Goal: Transaction & Acquisition: Purchase product/service

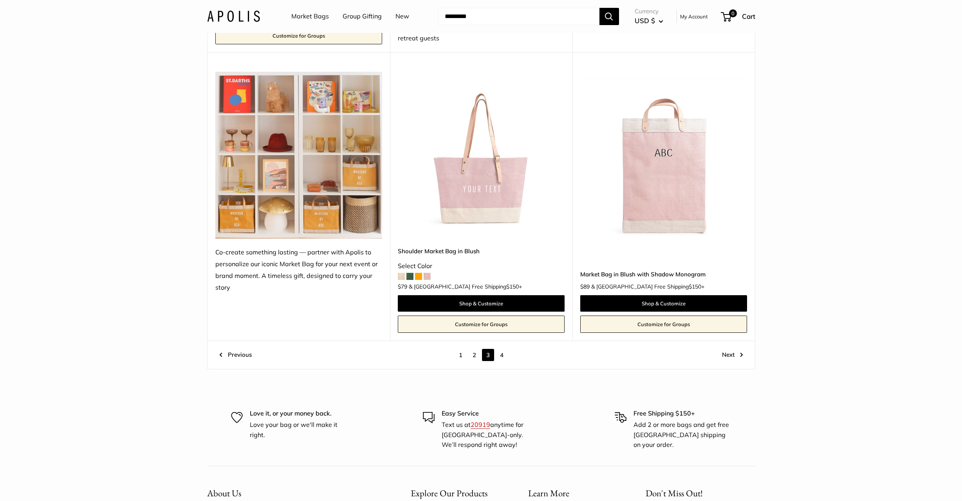
scroll to position [4213, 0]
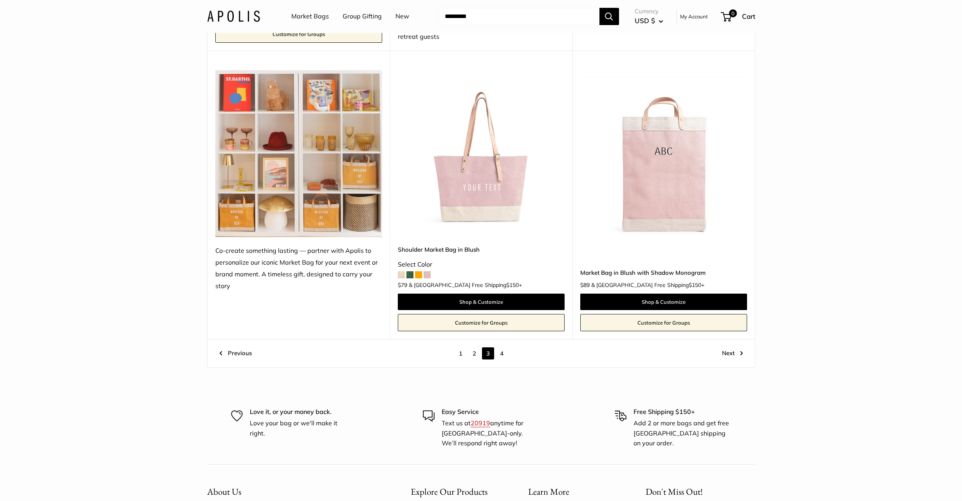
click at [401, 277] on span at bounding box center [401, 274] width 7 height 7
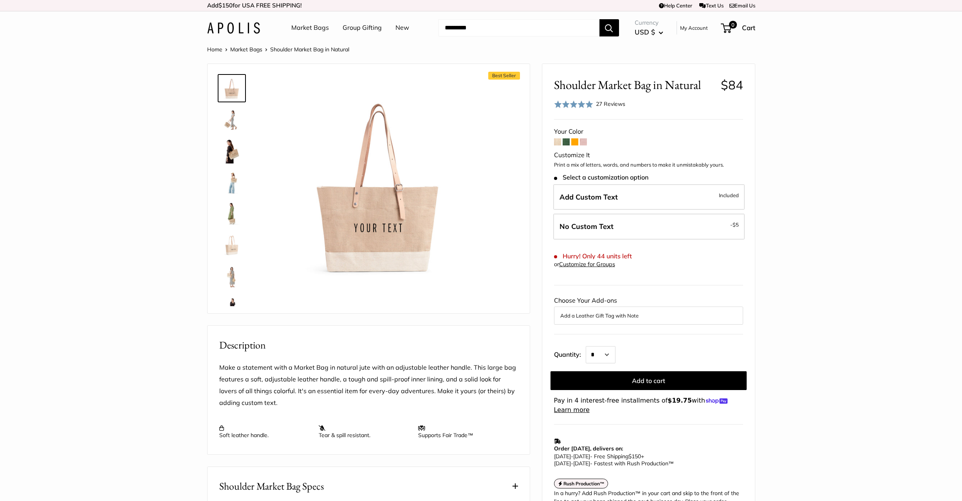
click at [569, 143] on span at bounding box center [566, 141] width 7 height 7
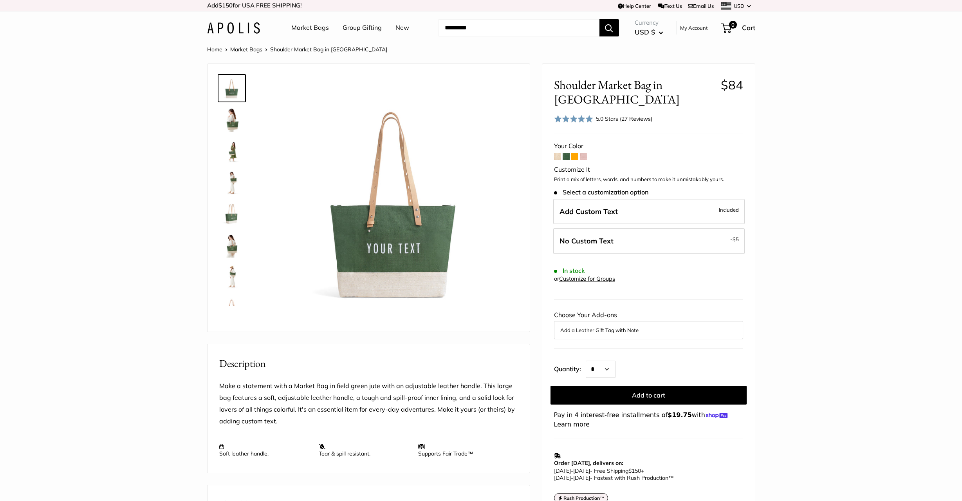
click at [584, 154] on span at bounding box center [583, 156] width 7 height 7
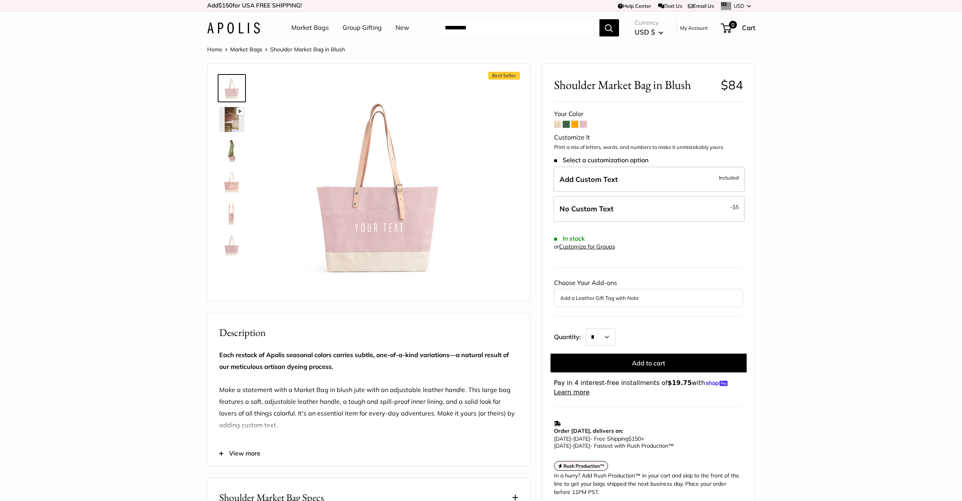
click at [232, 151] on img at bounding box center [231, 150] width 25 height 25
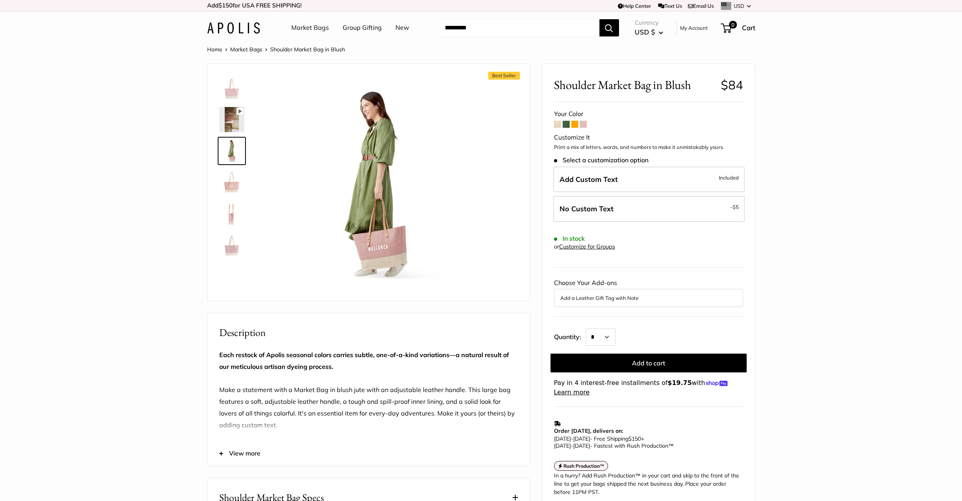
click at [231, 187] on img at bounding box center [231, 182] width 25 height 25
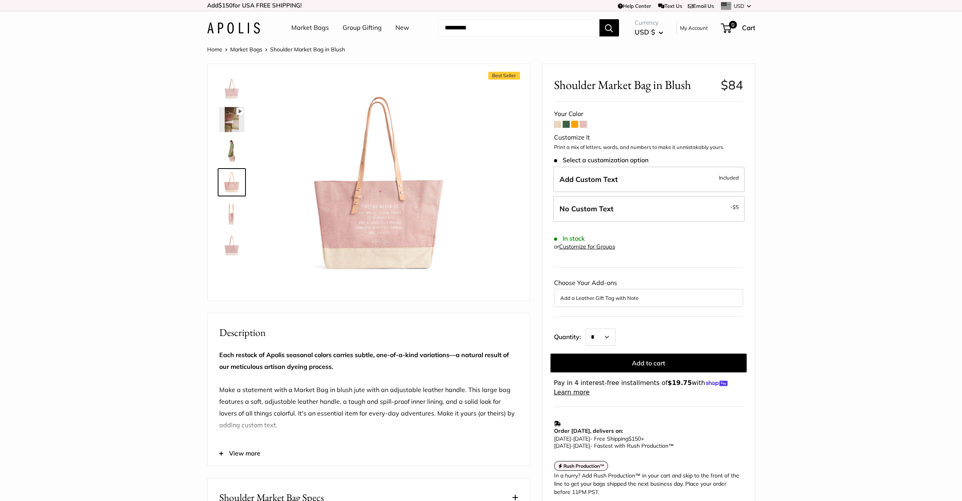
click at [234, 210] on img at bounding box center [231, 213] width 25 height 25
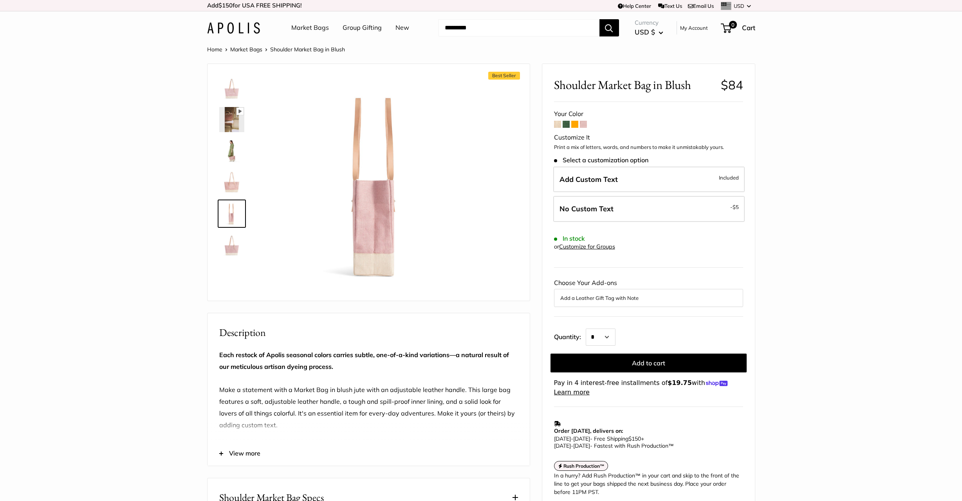
click at [233, 242] on img at bounding box center [231, 244] width 25 height 25
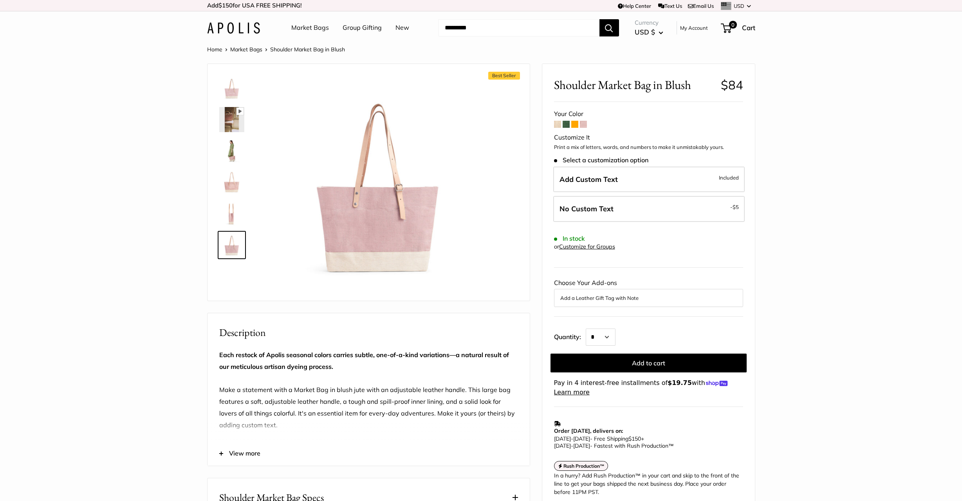
click at [232, 123] on img at bounding box center [231, 119] width 25 height 25
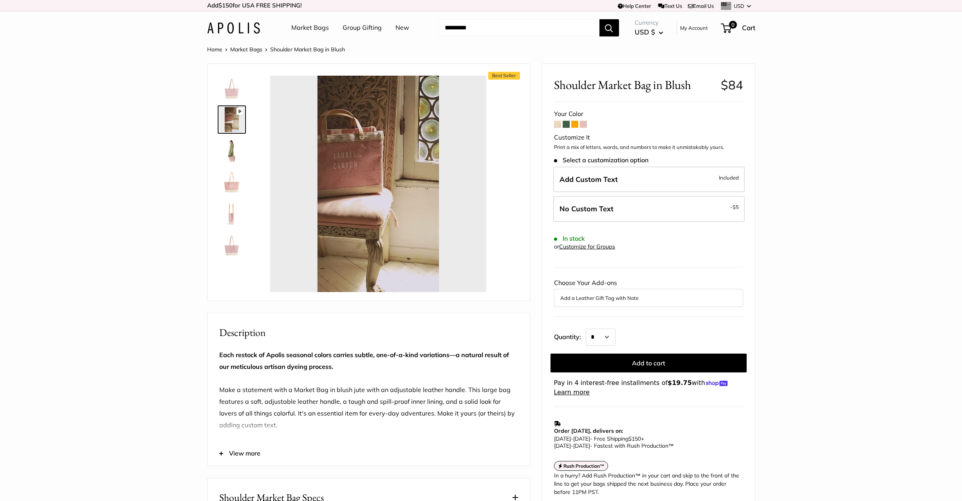
click at [230, 149] on img at bounding box center [231, 150] width 25 height 25
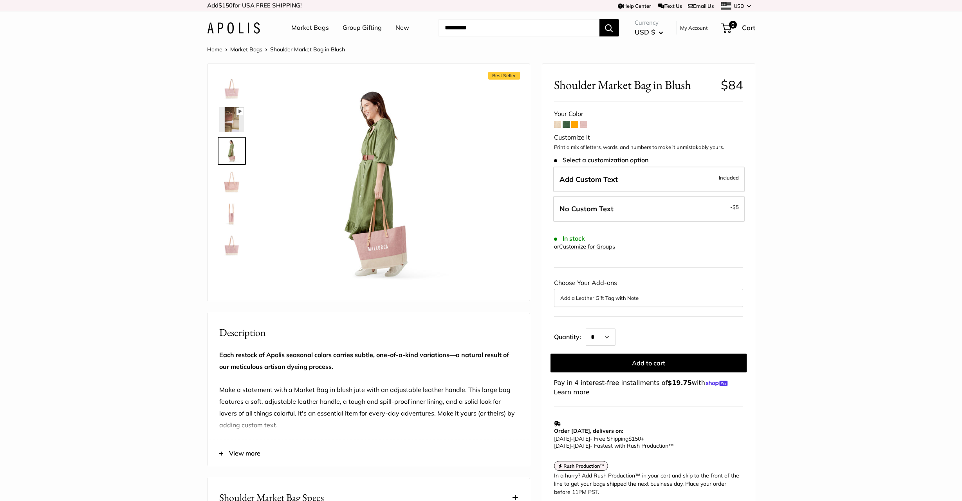
type input "*****"
click at [246, 49] on link "Market Bags" at bounding box center [246, 49] width 32 height 7
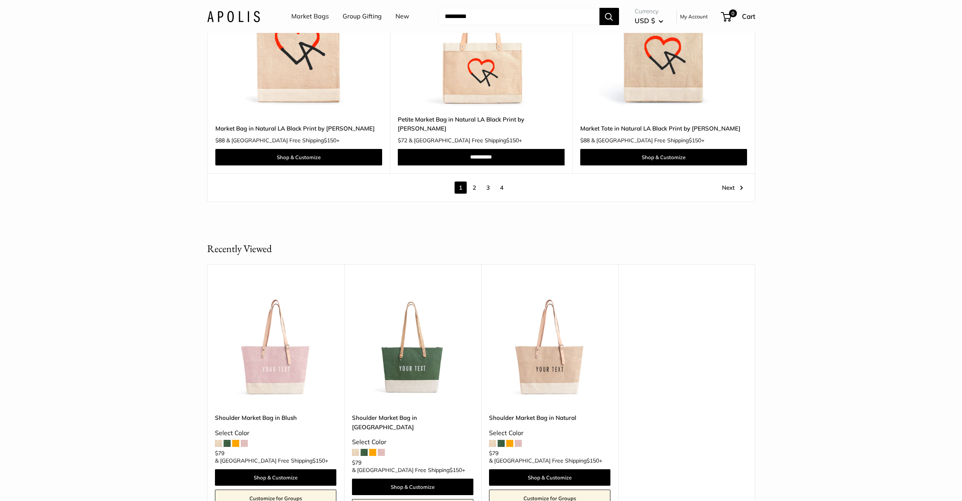
scroll to position [4492, 0]
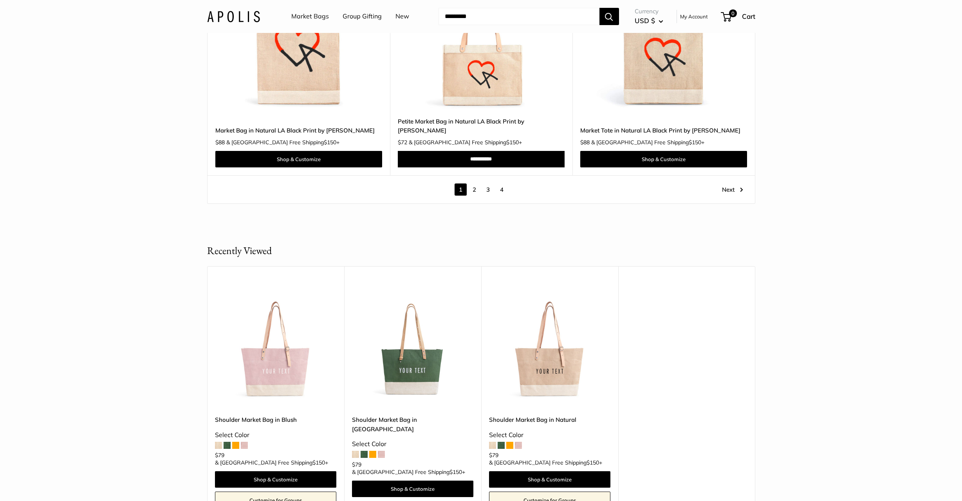
click at [731, 183] on link "Next" at bounding box center [732, 189] width 21 height 12
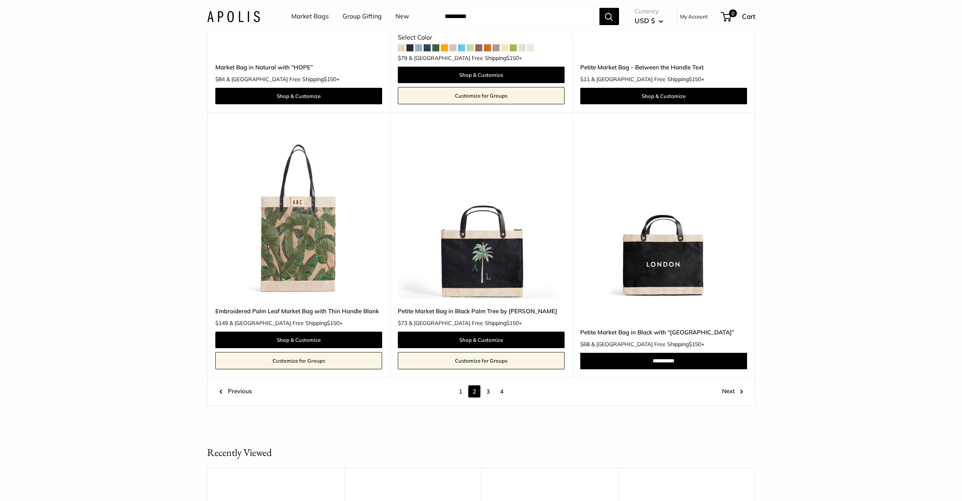
scroll to position [4102, 0]
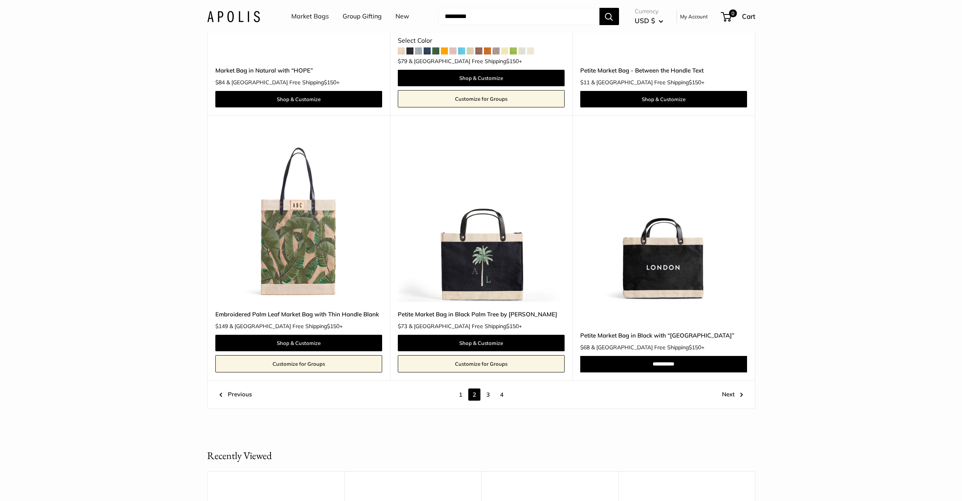
click at [737, 395] on link "Next" at bounding box center [732, 394] width 21 height 12
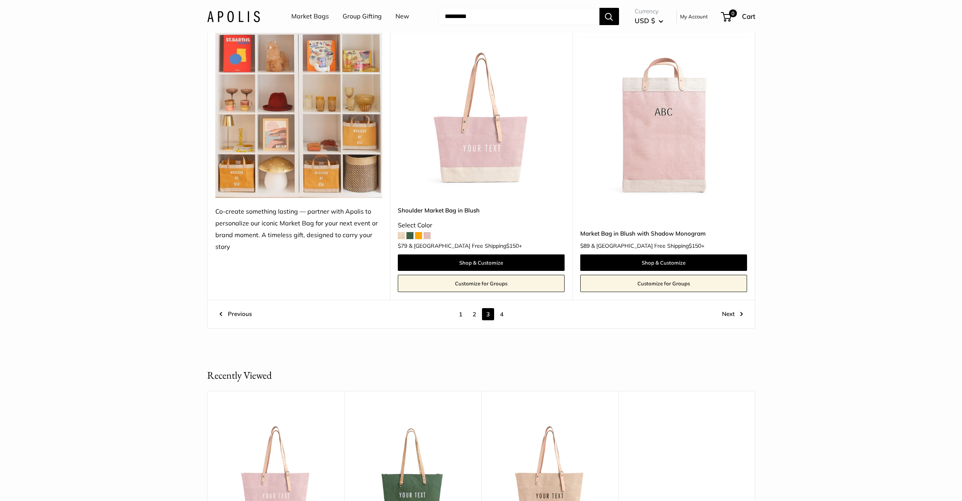
scroll to position [4265, 0]
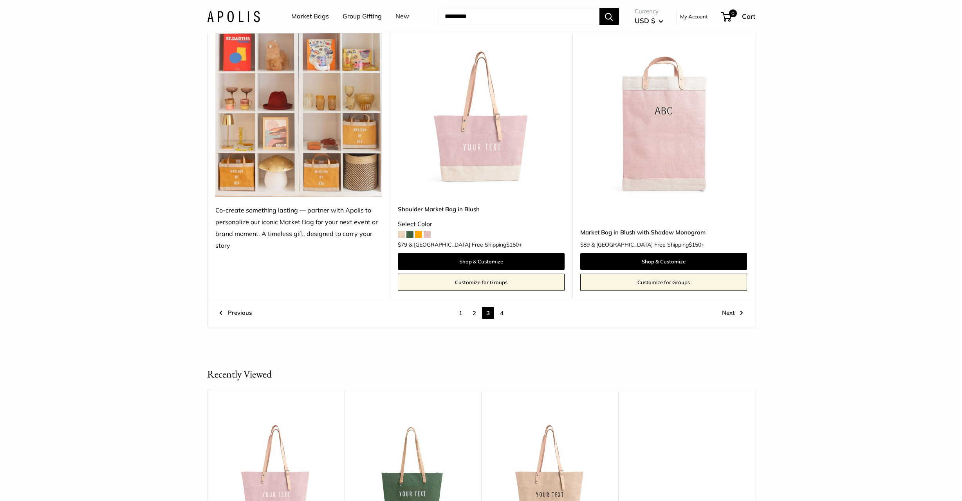
click at [731, 312] on link "Next" at bounding box center [732, 313] width 21 height 12
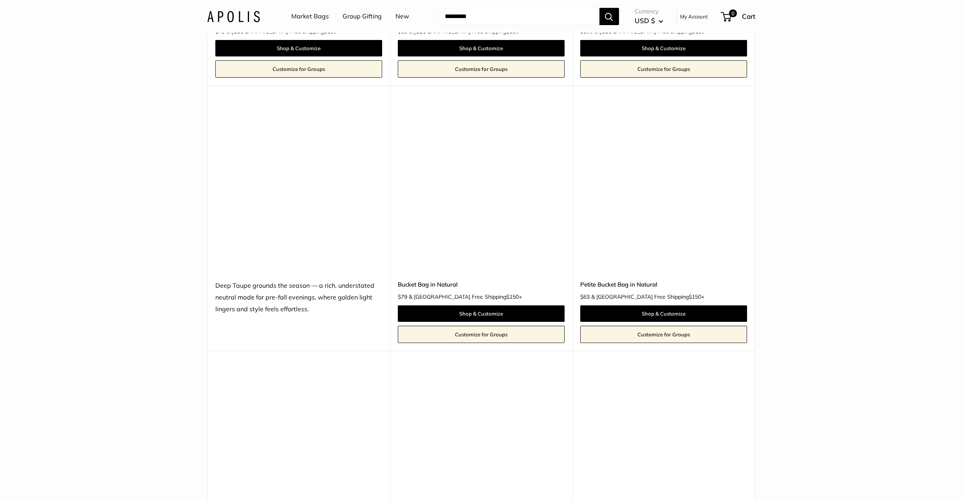
scroll to position [1736, 0]
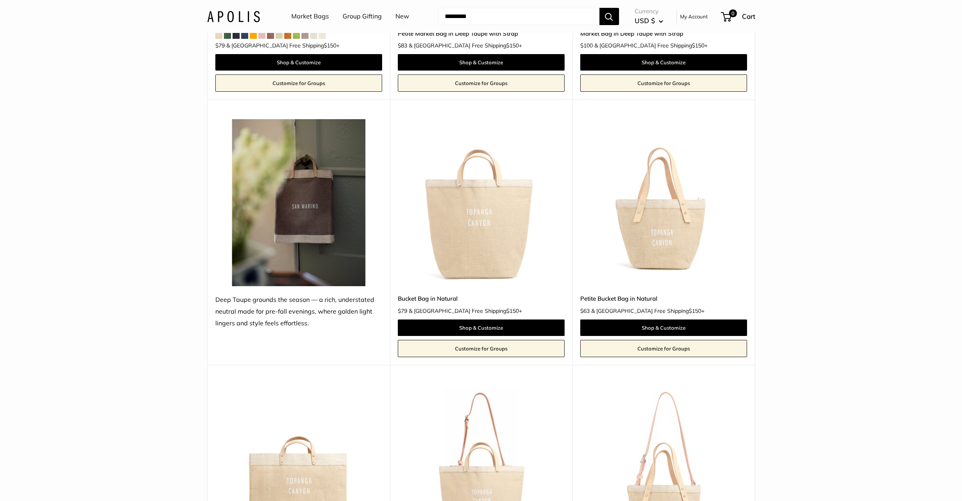
click at [0, 0] on img at bounding box center [0, 0] width 0 height 0
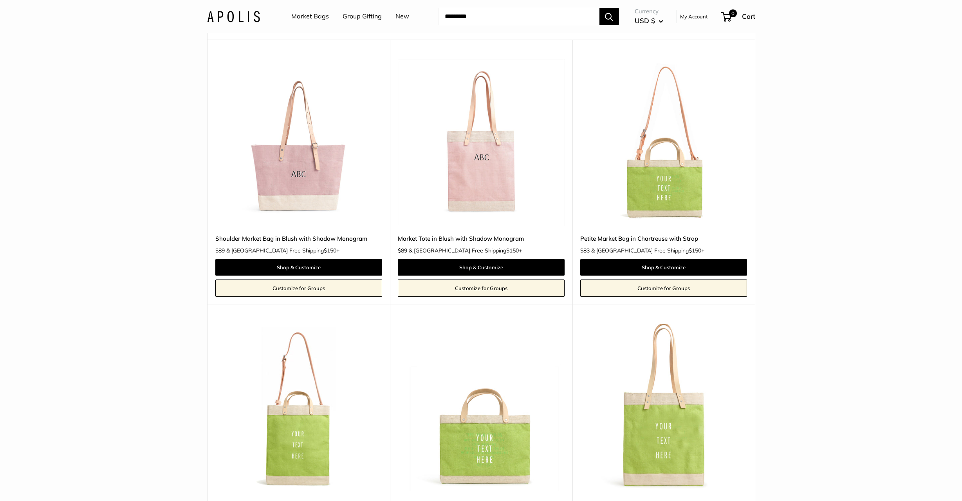
scroll to position [0, 0]
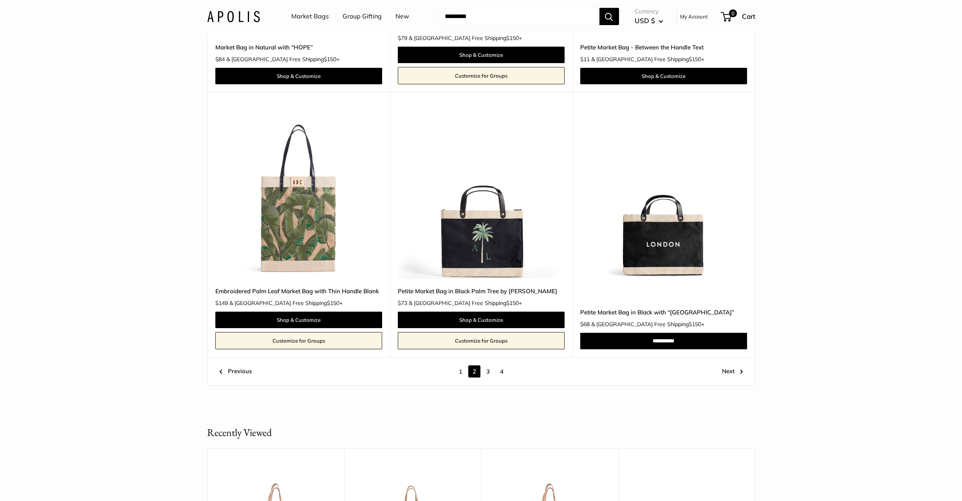
scroll to position [4203, 0]
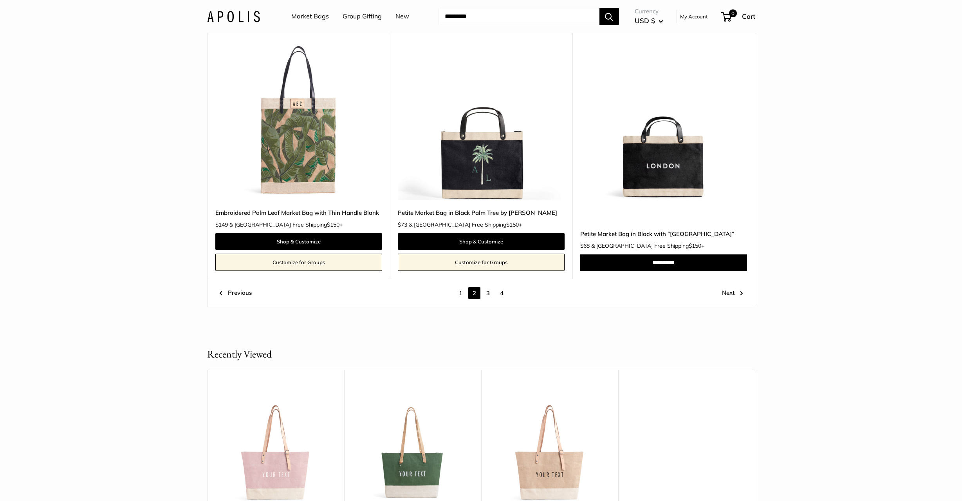
click at [0, 0] on img at bounding box center [0, 0] width 0 height 0
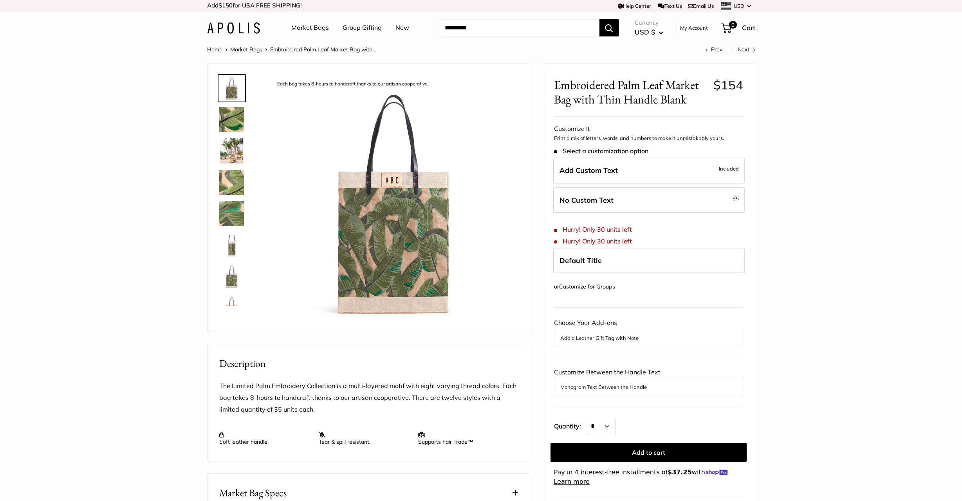
click at [229, 116] on img at bounding box center [231, 119] width 25 height 25
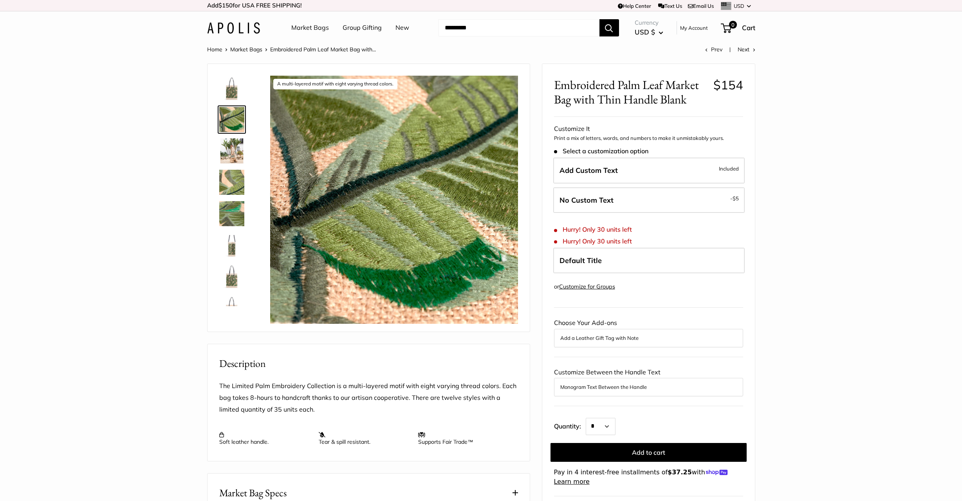
click at [232, 153] on img at bounding box center [231, 150] width 25 height 25
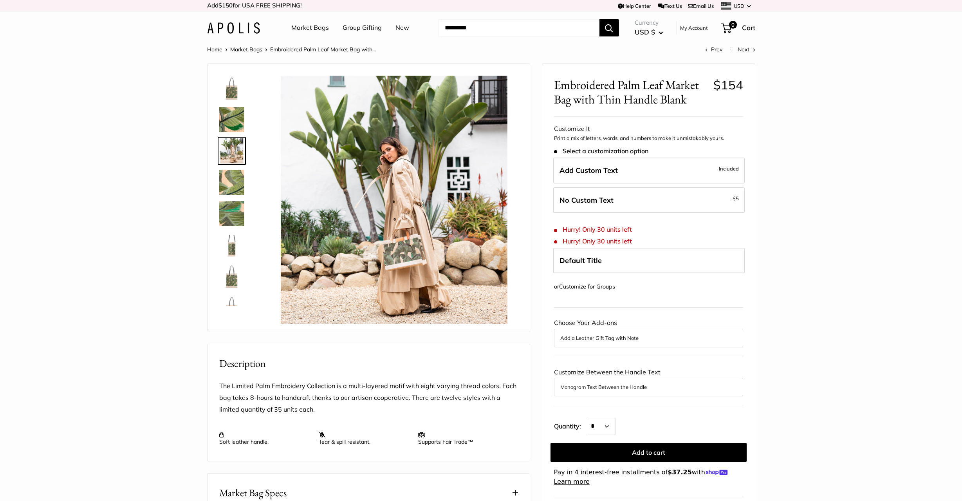
click at [232, 179] on img at bounding box center [231, 182] width 25 height 25
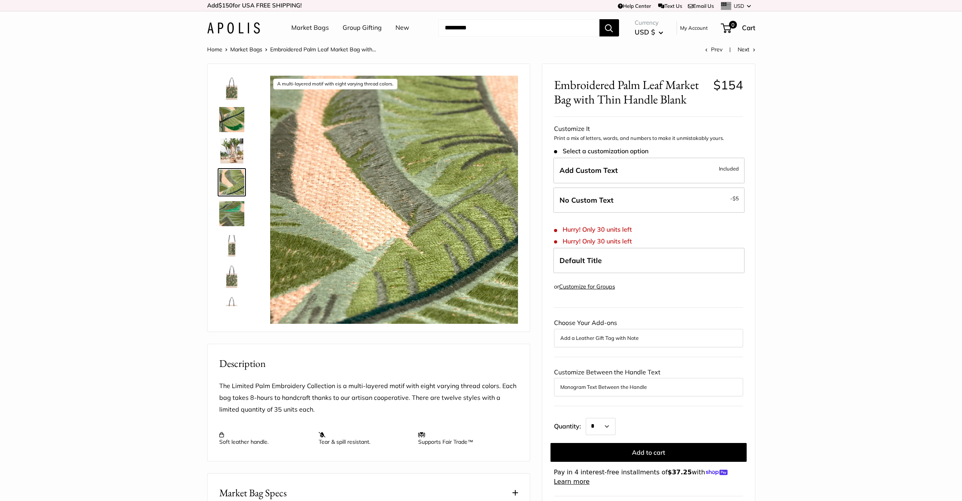
click at [231, 208] on img at bounding box center [231, 213] width 25 height 25
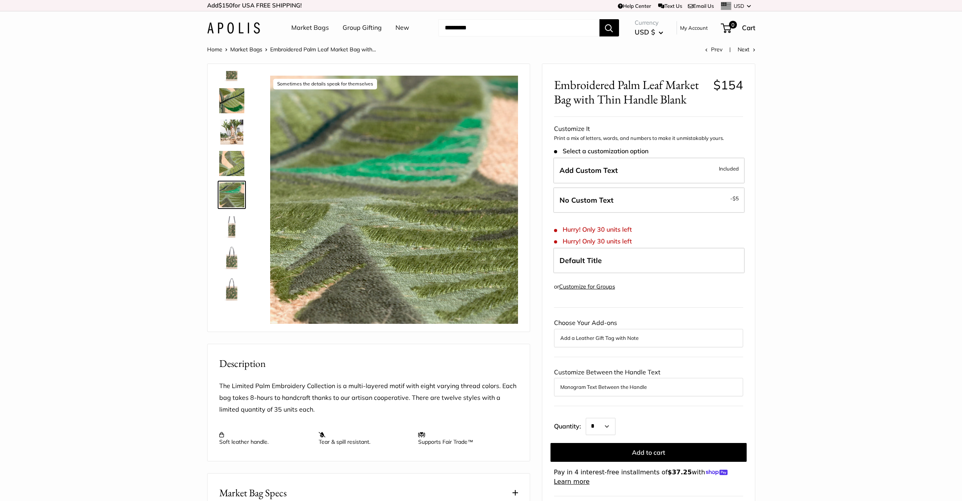
click at [232, 230] on img at bounding box center [231, 225] width 25 height 25
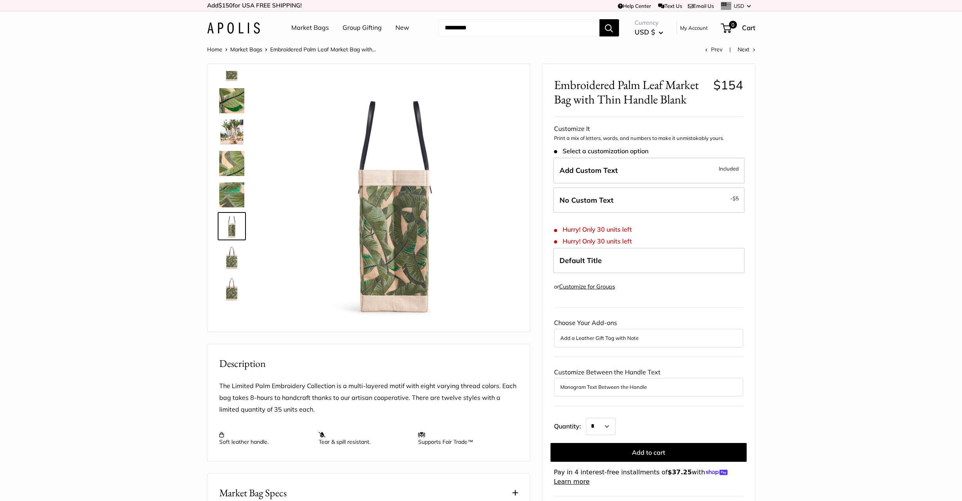
click at [232, 255] on img at bounding box center [231, 257] width 25 height 25
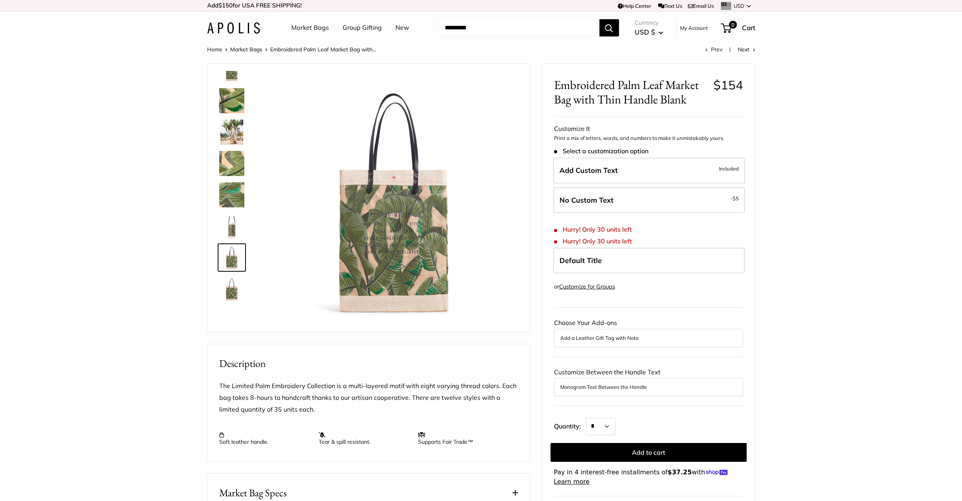
click at [231, 276] on img at bounding box center [231, 288] width 25 height 25
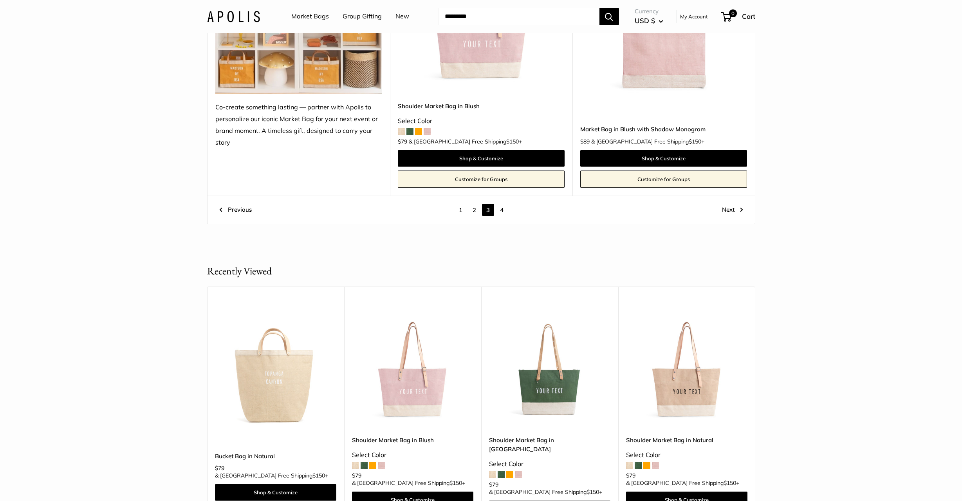
scroll to position [4368, 0]
click at [460, 211] on link "1" at bounding box center [461, 209] width 12 height 12
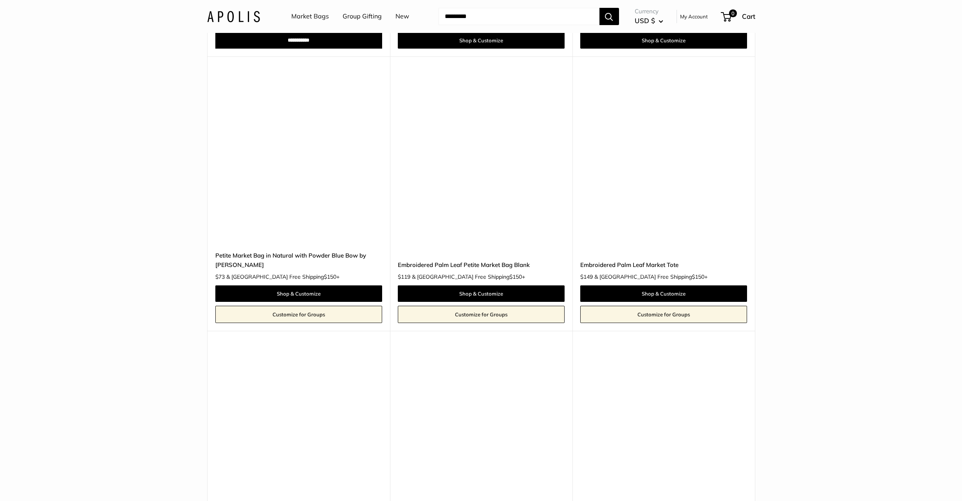
scroll to position [3538, 0]
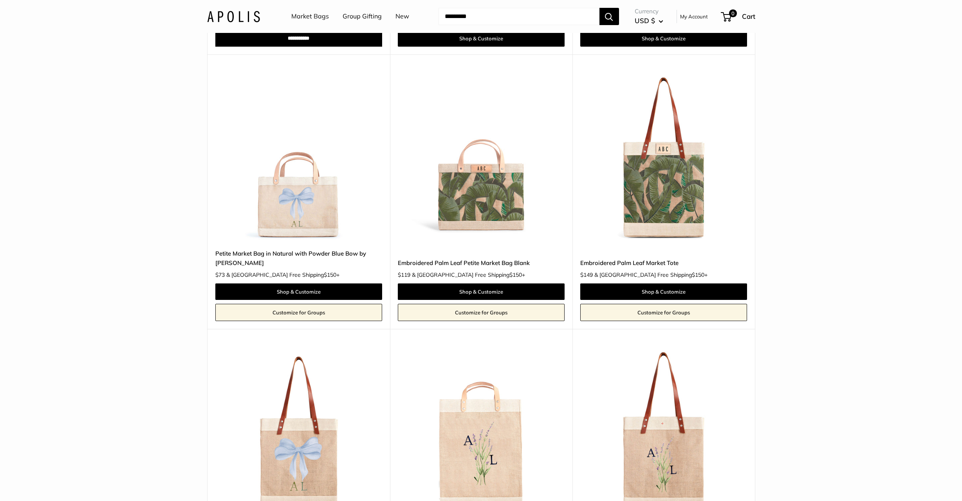
click at [0, 0] on img at bounding box center [0, 0] width 0 height 0
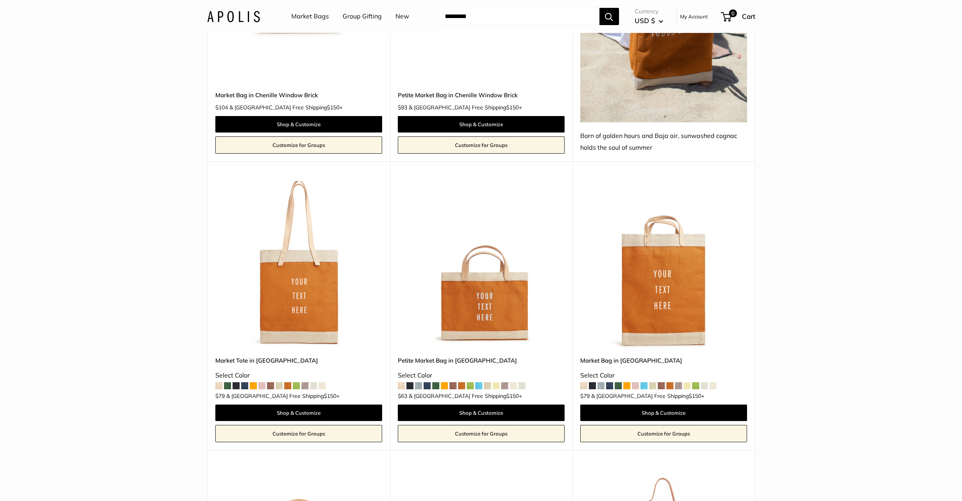
scroll to position [1463, 0]
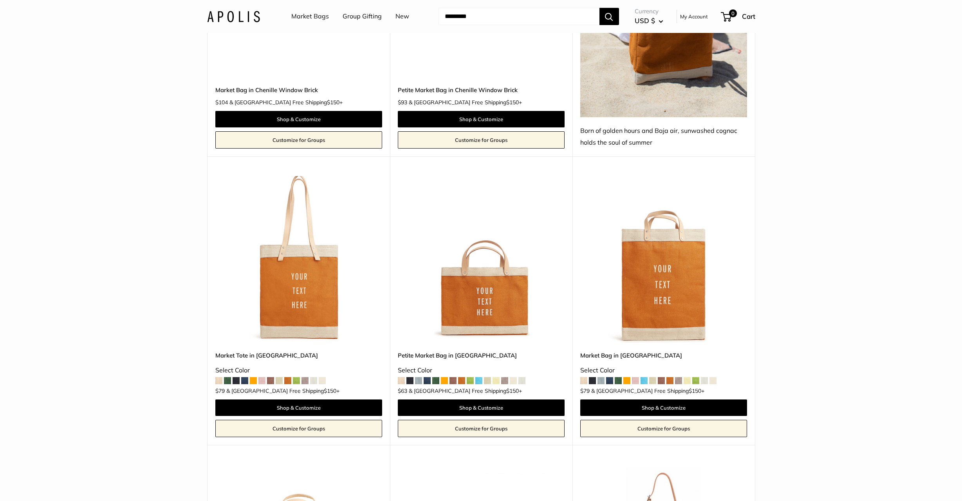
click at [243, 377] on span at bounding box center [244, 380] width 7 height 7
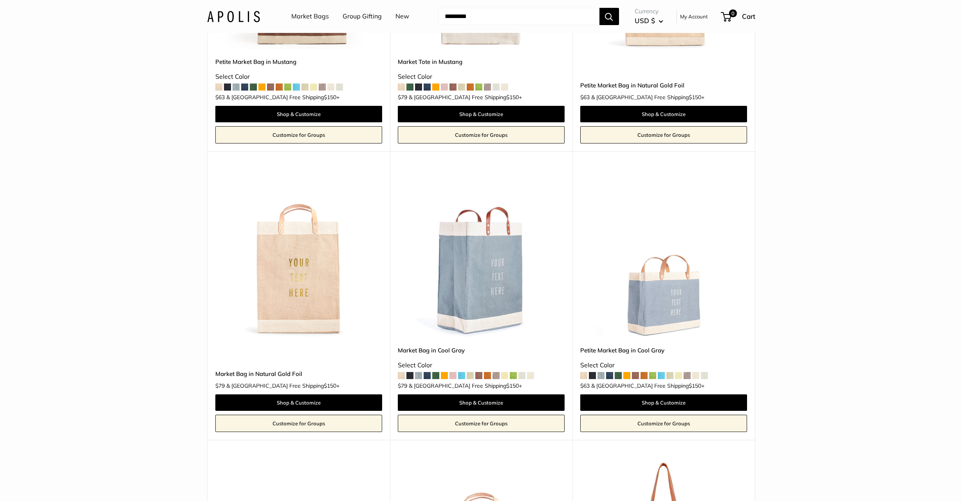
scroll to position [2931, 0]
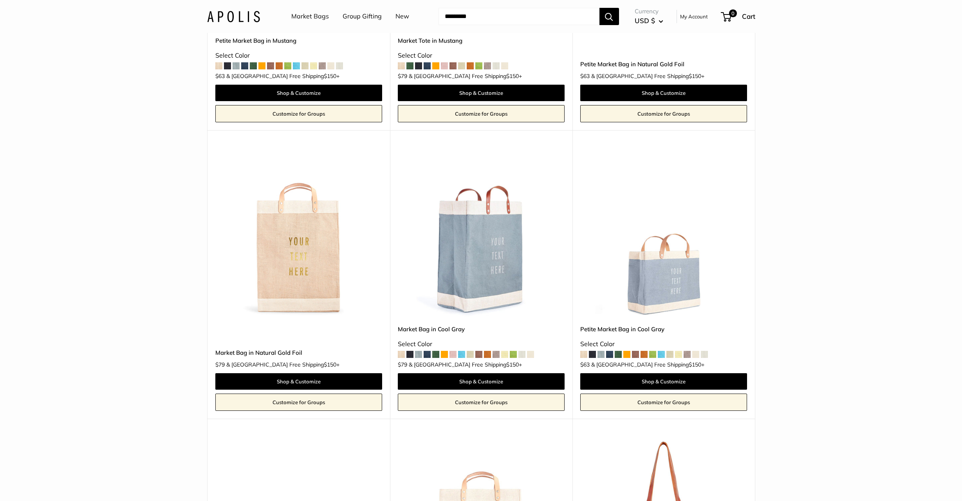
click at [0, 0] on img at bounding box center [0, 0] width 0 height 0
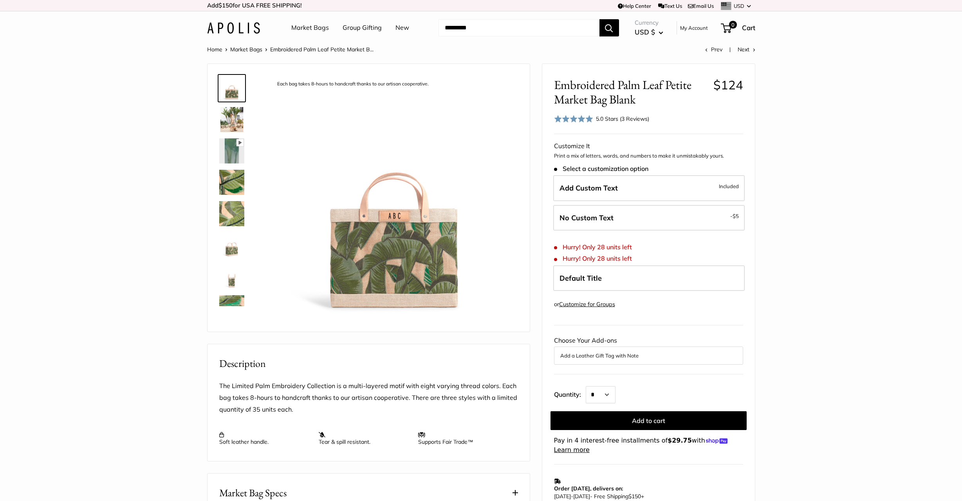
click at [235, 119] on img at bounding box center [231, 119] width 25 height 25
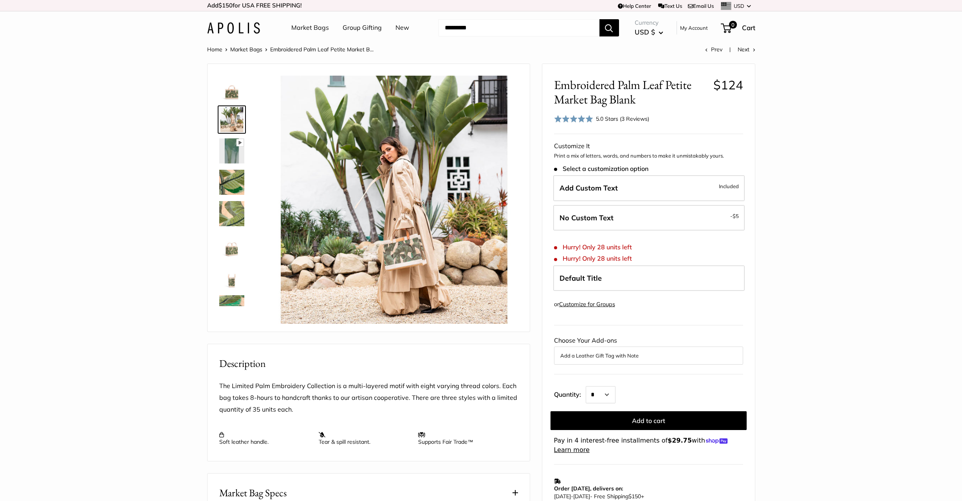
click at [230, 252] on img at bounding box center [231, 244] width 25 height 25
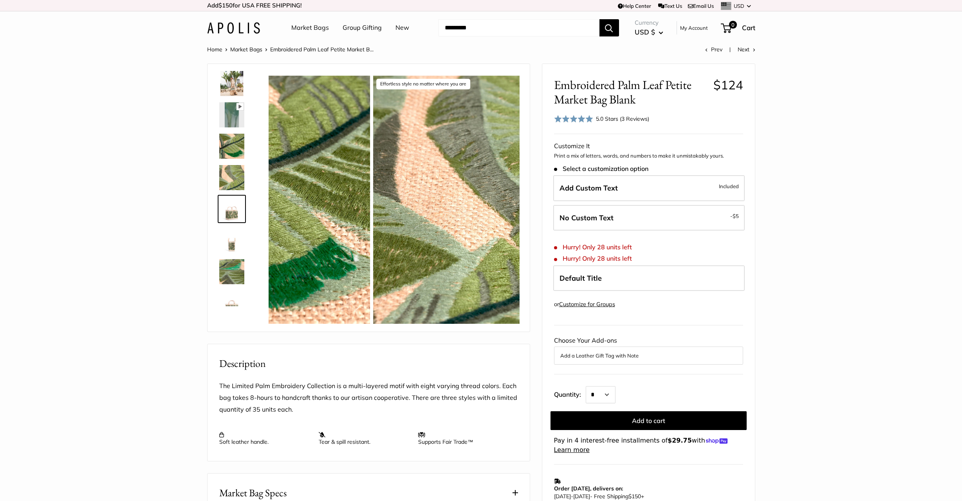
scroll to position [56, 0]
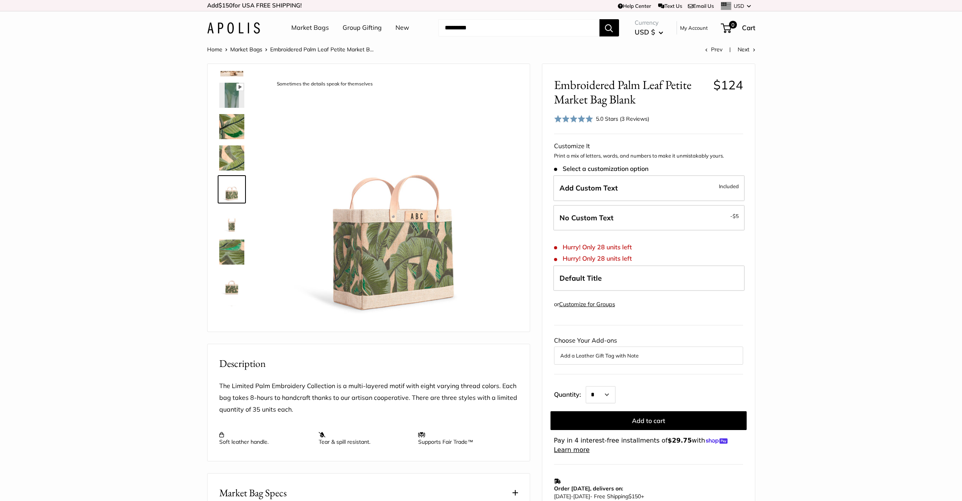
click at [233, 285] on img at bounding box center [231, 283] width 25 height 25
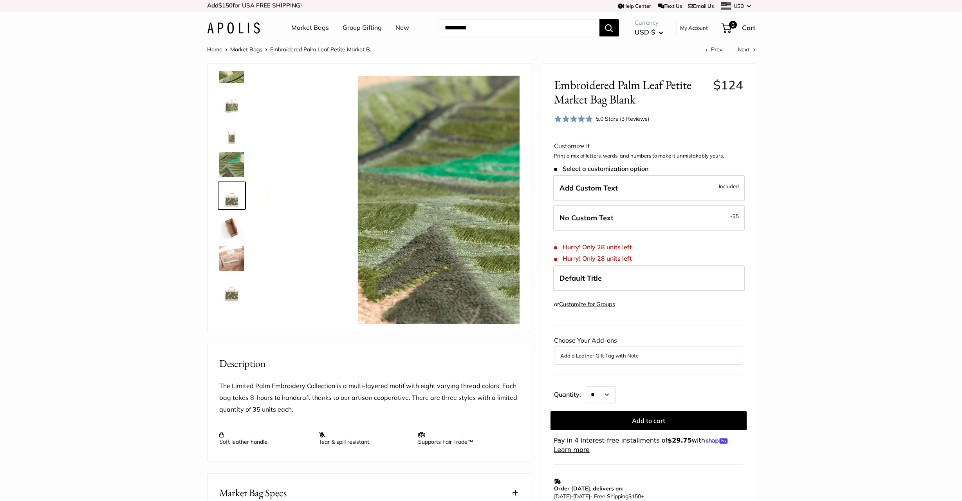
scroll to position [144, 0]
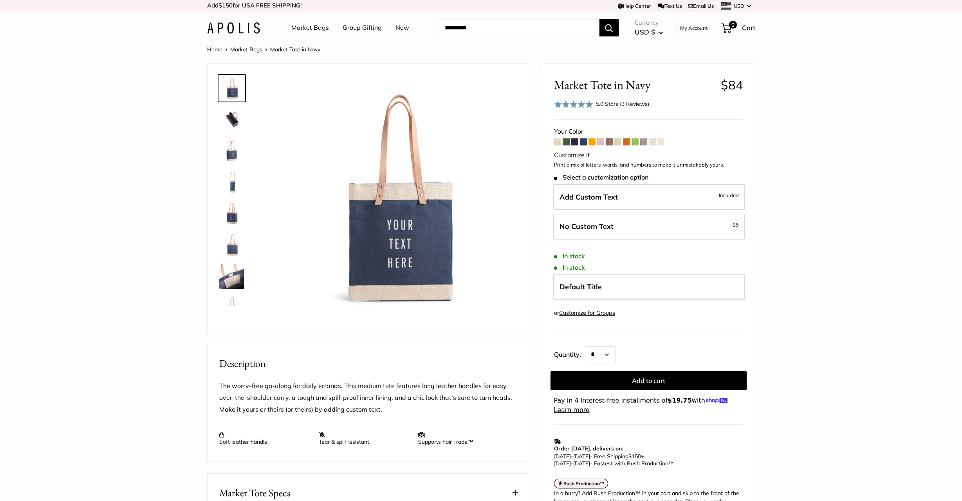
click at [233, 302] on img at bounding box center [231, 307] width 25 height 25
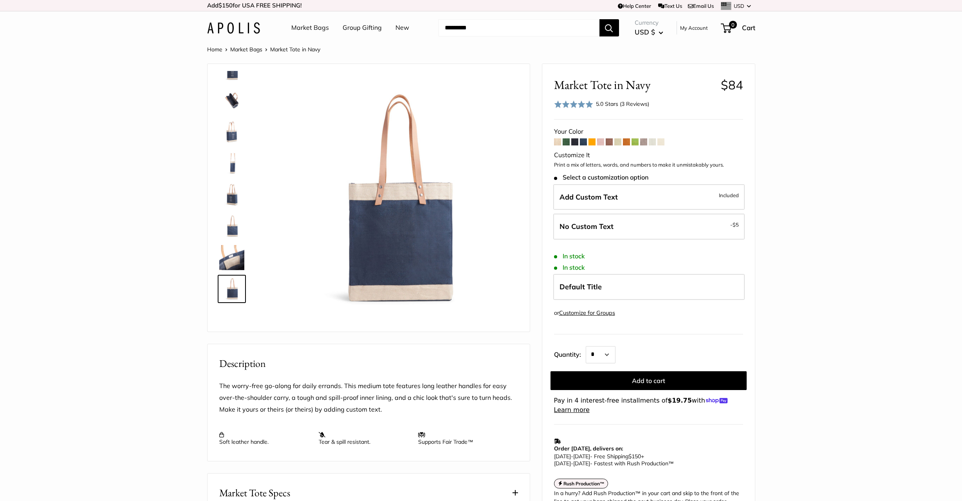
click at [231, 256] on img at bounding box center [231, 257] width 25 height 25
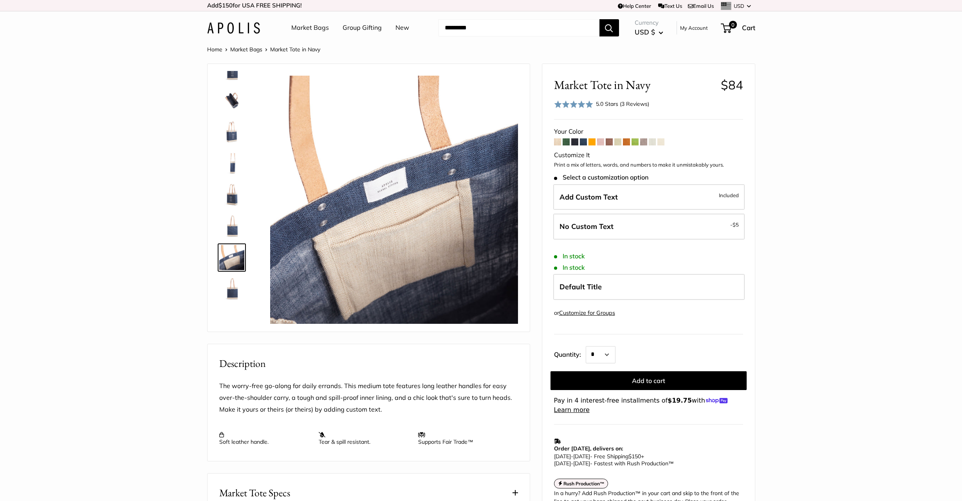
click at [230, 224] on img at bounding box center [231, 225] width 25 height 25
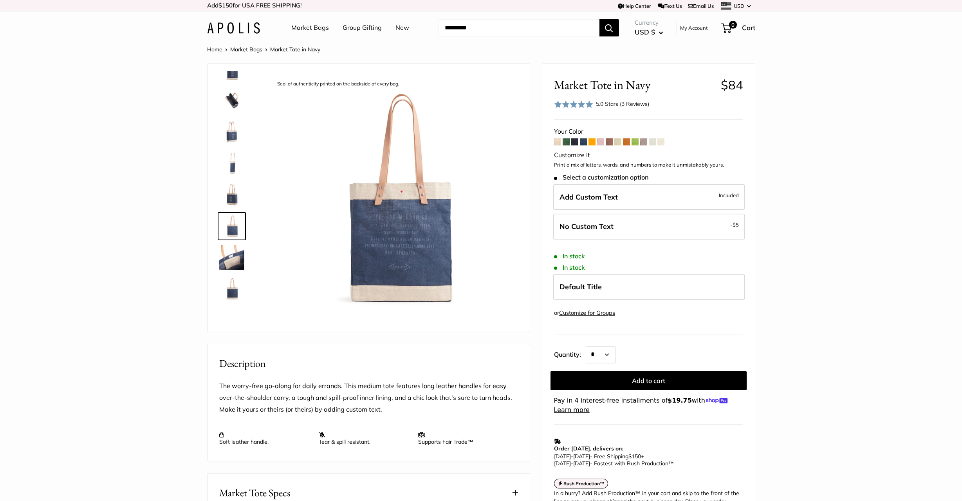
click at [231, 189] on img at bounding box center [231, 194] width 25 height 25
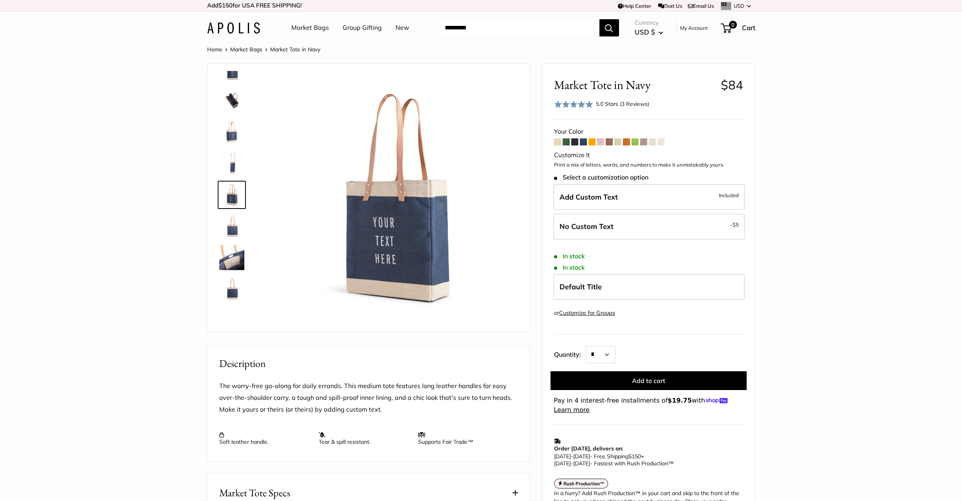
click at [229, 166] on img at bounding box center [231, 163] width 25 height 25
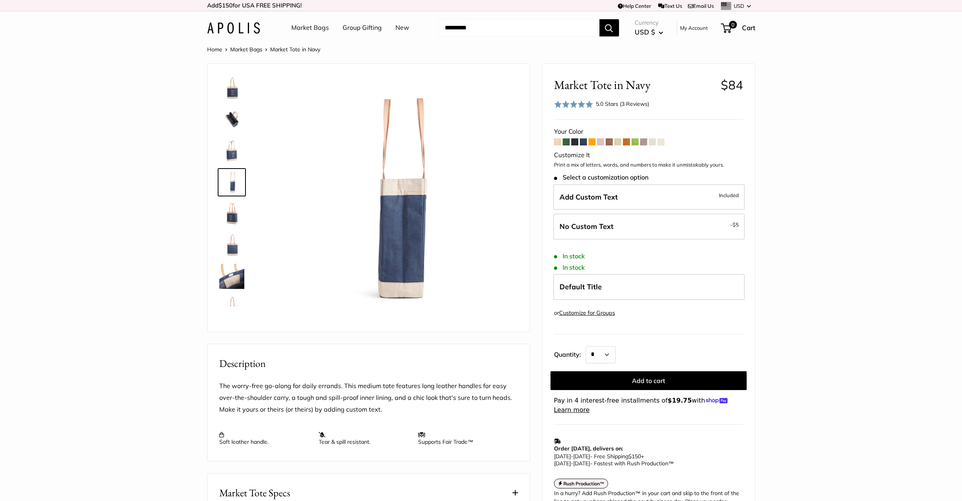
click at [231, 150] on img at bounding box center [231, 150] width 25 height 25
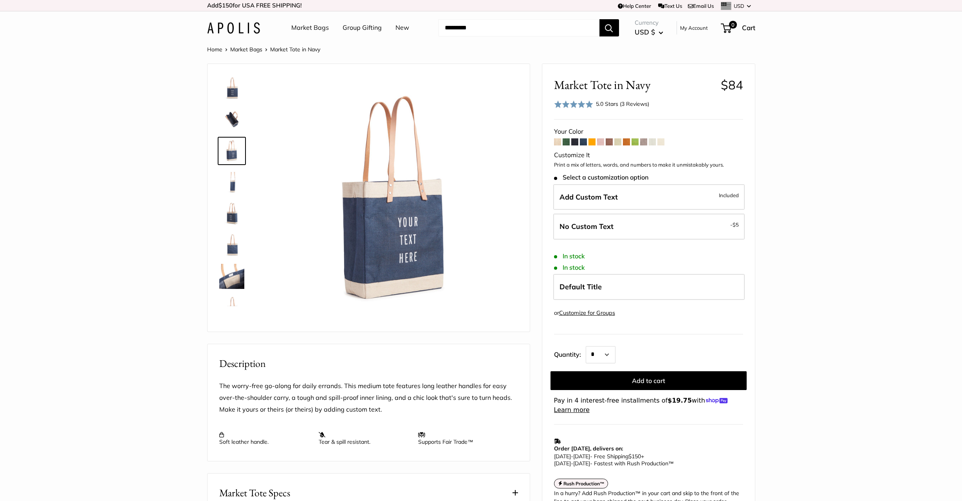
click at [231, 124] on img at bounding box center [231, 119] width 25 height 25
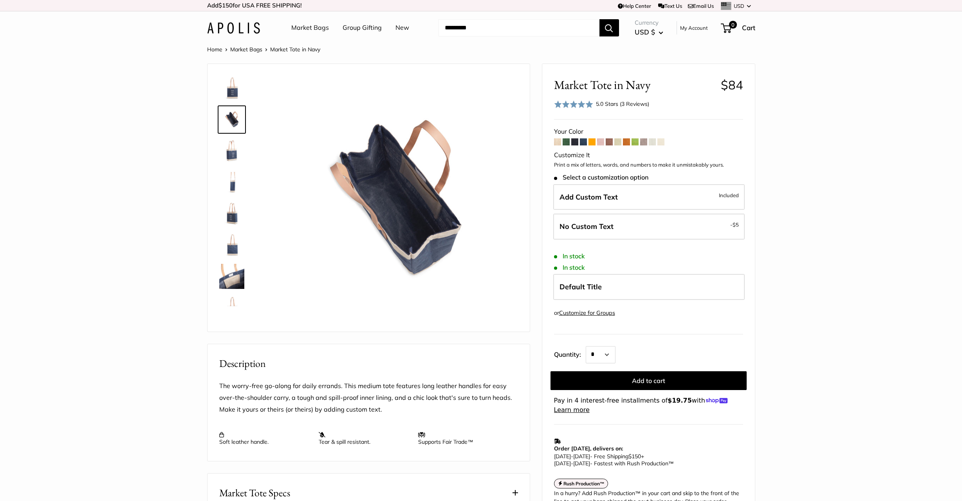
click at [234, 84] on img at bounding box center [231, 88] width 25 height 25
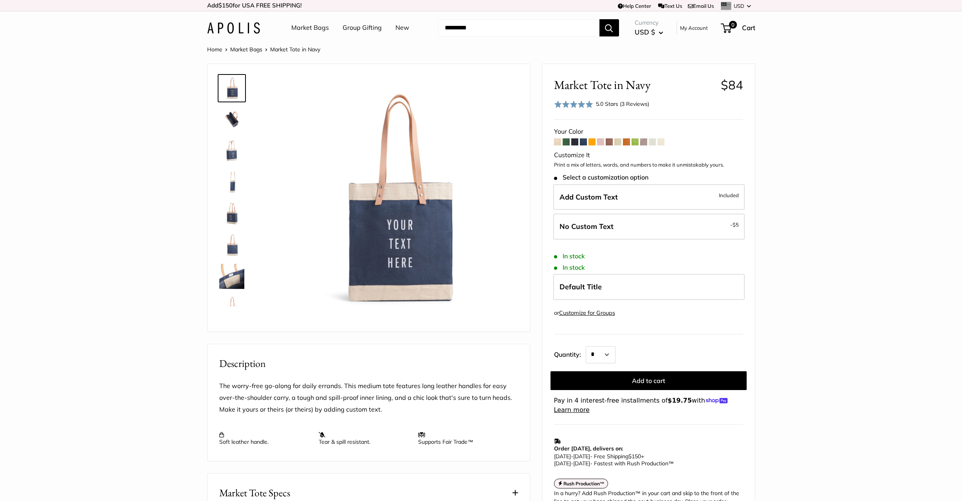
click at [569, 142] on span at bounding box center [566, 141] width 7 height 7
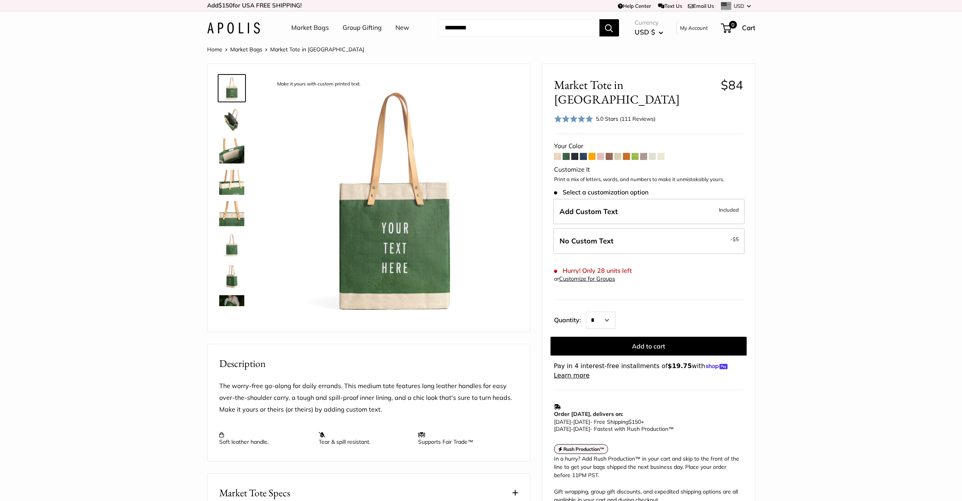
click at [643, 153] on span at bounding box center [643, 156] width 7 height 7
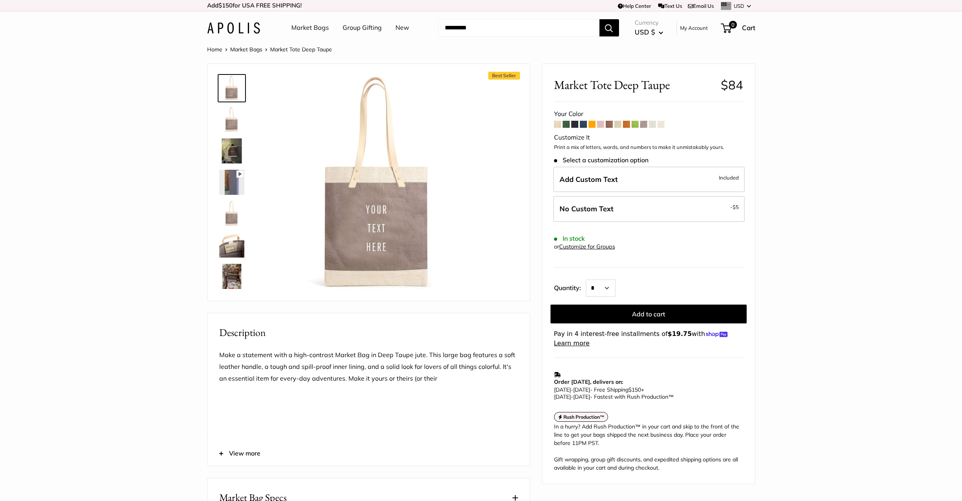
click at [584, 127] on span at bounding box center [583, 124] width 7 height 7
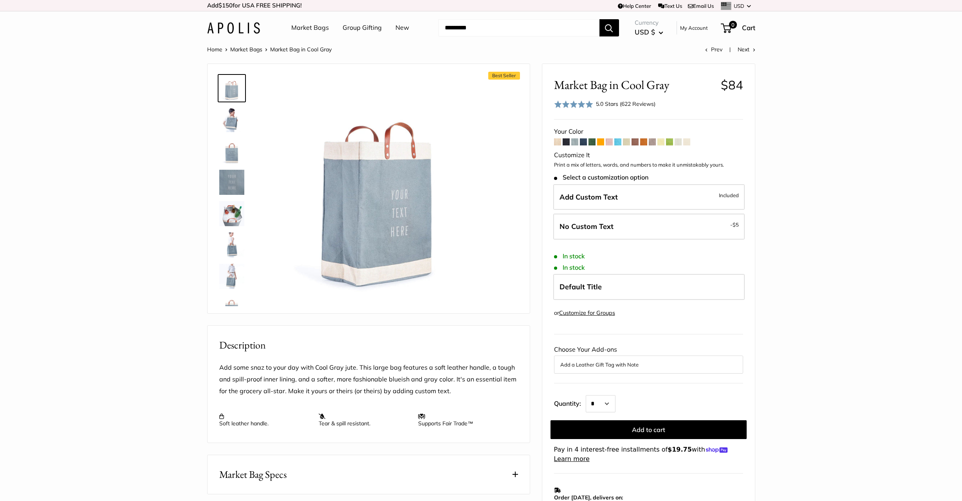
click at [575, 143] on span at bounding box center [574, 141] width 7 height 7
click at [586, 313] on link "Customize for Groups" at bounding box center [587, 312] width 56 height 7
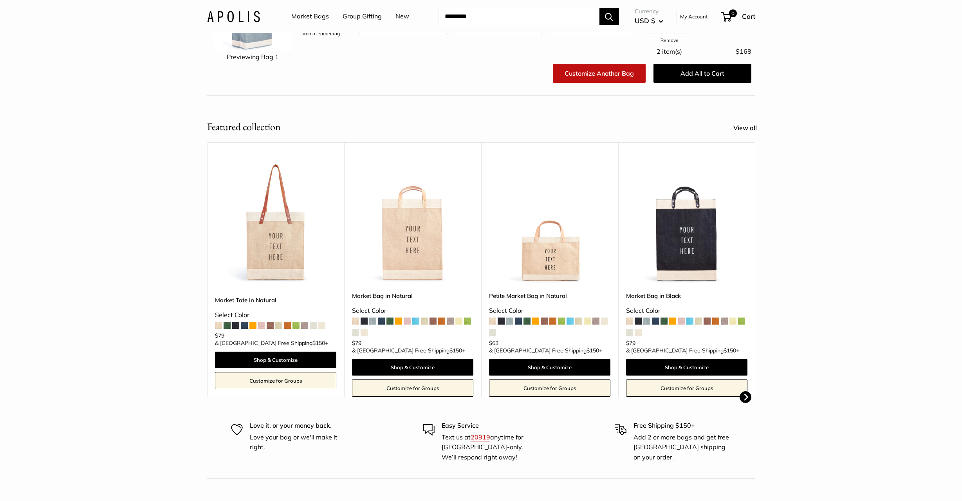
scroll to position [139, 0]
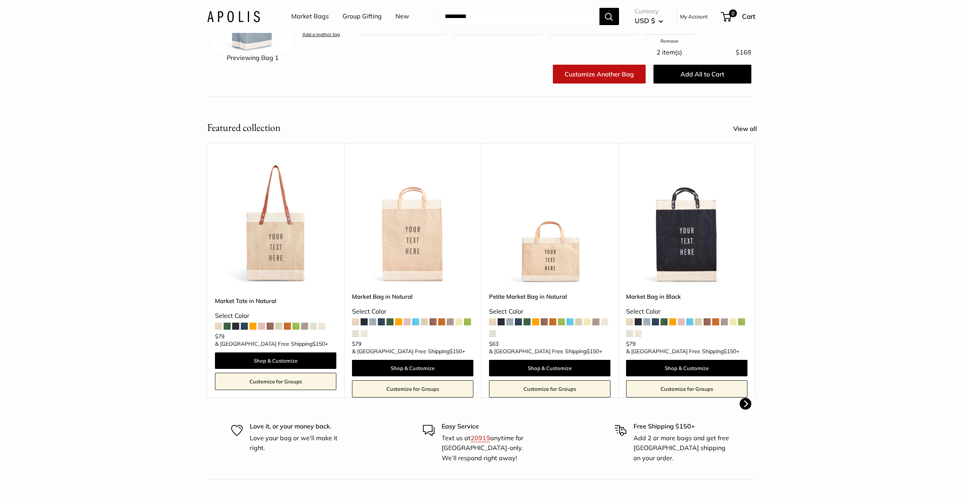
click at [747, 401] on icon "Next" at bounding box center [745, 403] width 7 height 7
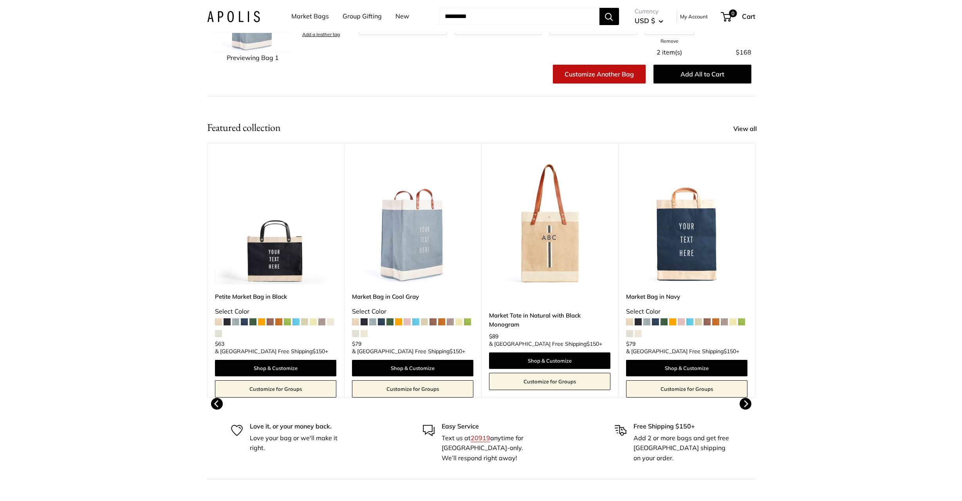
click at [747, 401] on icon "Next" at bounding box center [745, 403] width 7 height 7
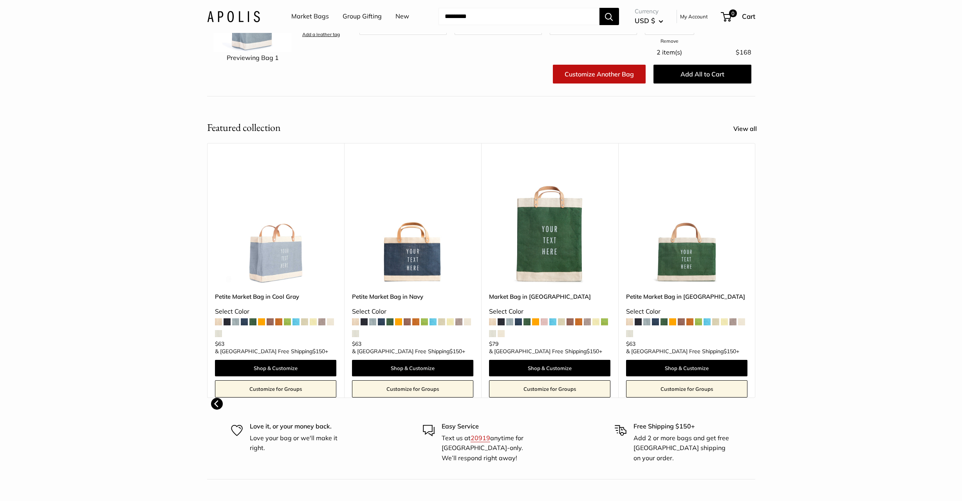
click at [747, 401] on body "Add $150 for USA FREE SHIPPING! Help Center Text Us Email Us *** *** *** *** **…" at bounding box center [481, 280] width 962 height 838
click at [215, 398] on button "Previous" at bounding box center [217, 404] width 12 height 12
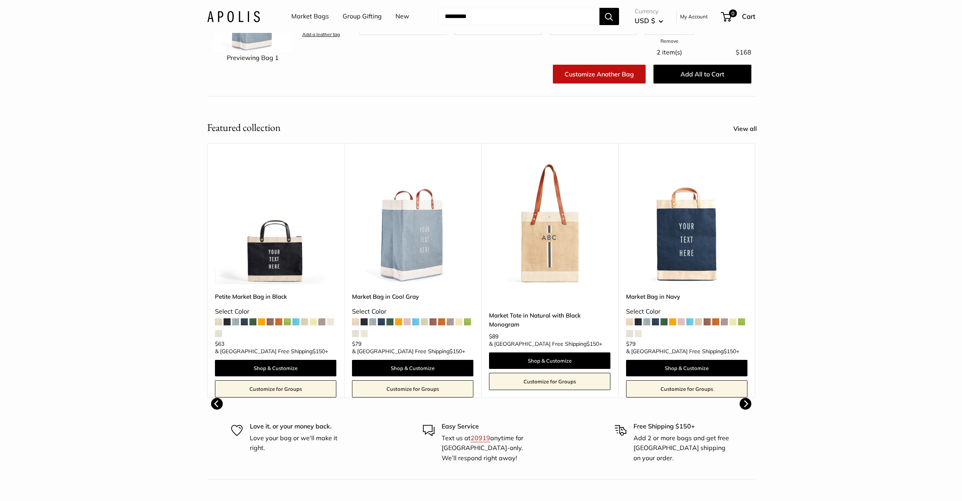
click at [214, 401] on icon "Previous" at bounding box center [216, 403] width 7 height 7
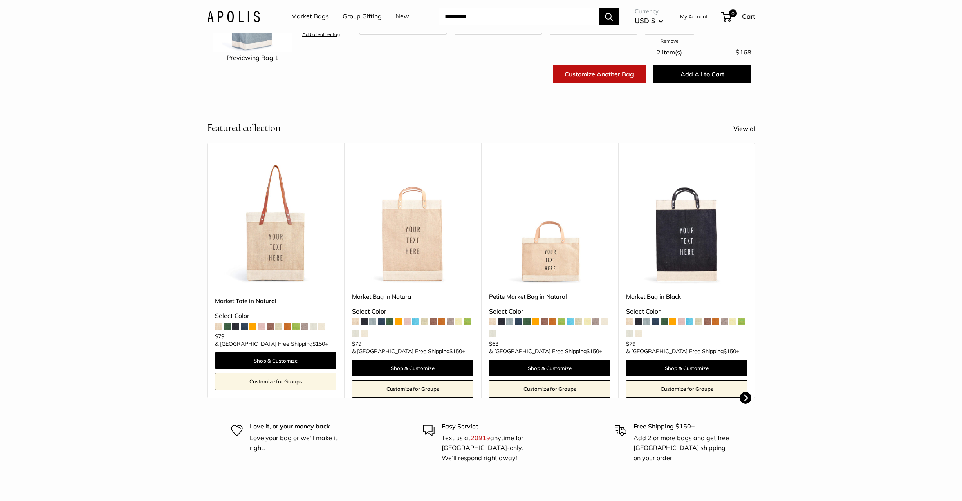
scroll to position [0, 0]
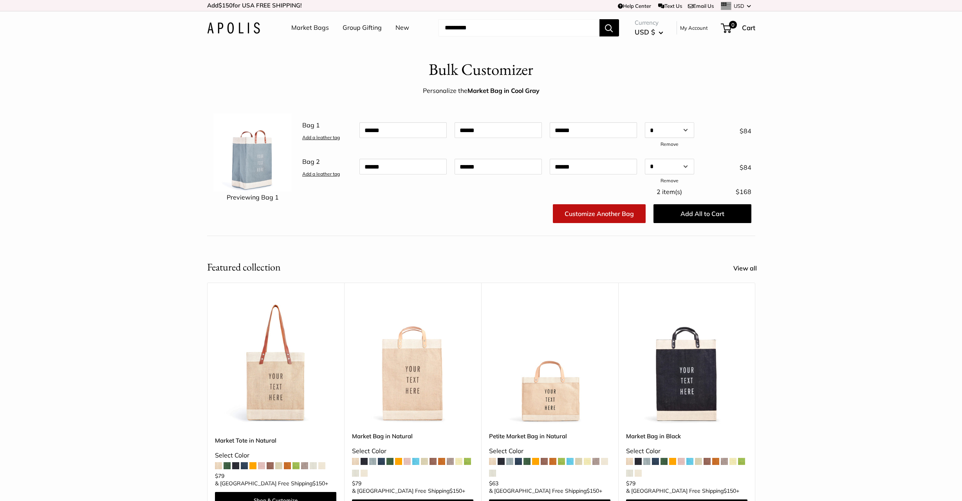
click at [322, 139] on link "Add a leather tag" at bounding box center [321, 137] width 38 height 6
